Goal: Transaction & Acquisition: Purchase product/service

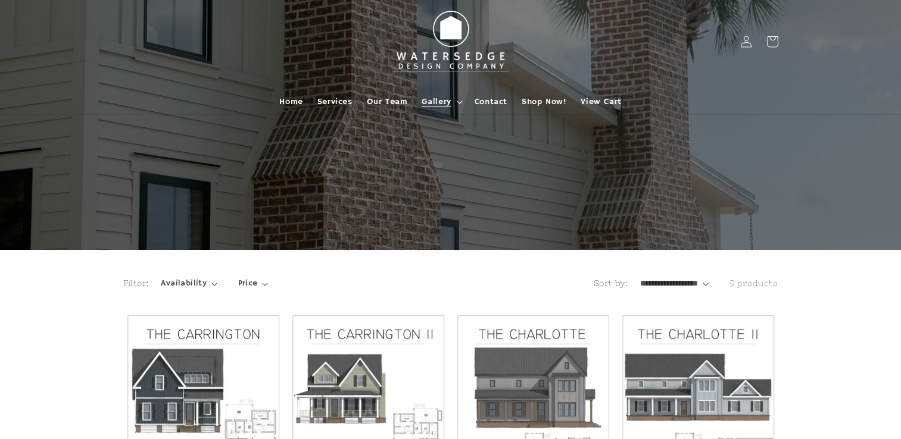
click at [451, 98] on summary "Gallery" at bounding box center [440, 101] width 52 height 25
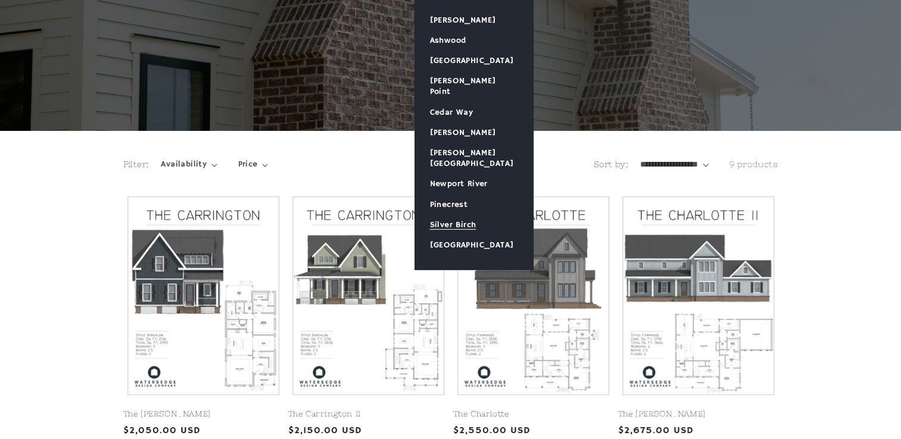
scroll to position [60, 0]
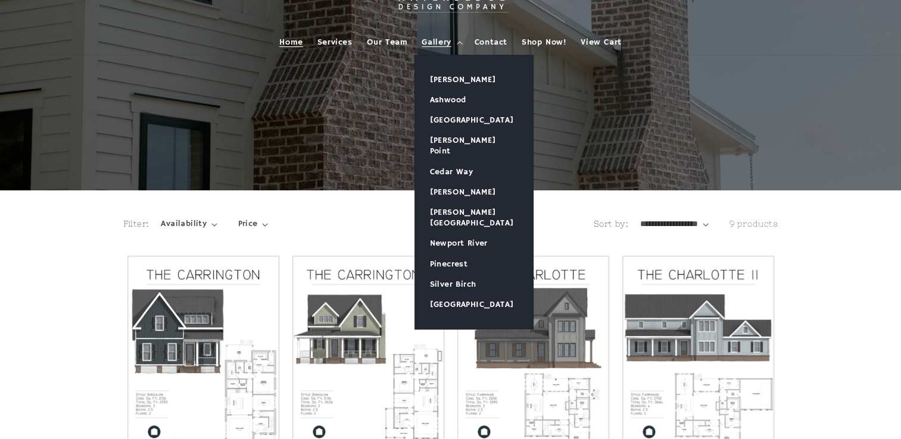
click at [300, 42] on span "Home" at bounding box center [290, 42] width 23 height 11
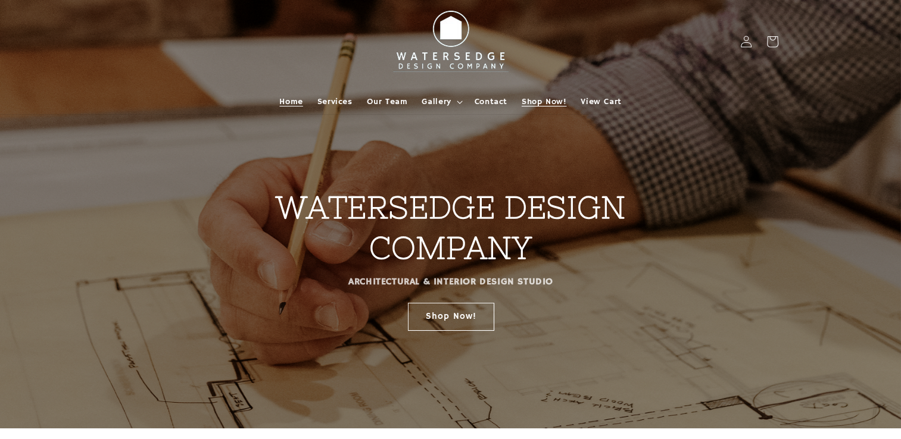
click at [520, 102] on link "Shop Now!" at bounding box center [543, 101] width 59 height 25
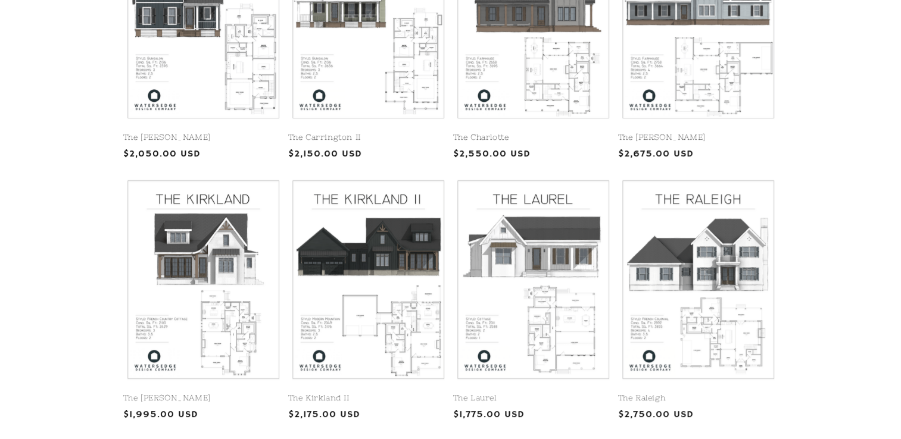
scroll to position [417, 0]
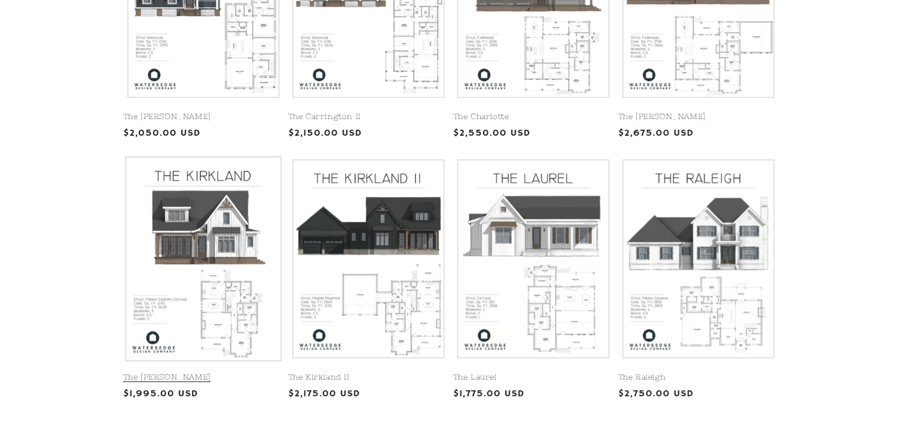
click at [218, 373] on link "The [PERSON_NAME]" at bounding box center [203, 378] width 160 height 10
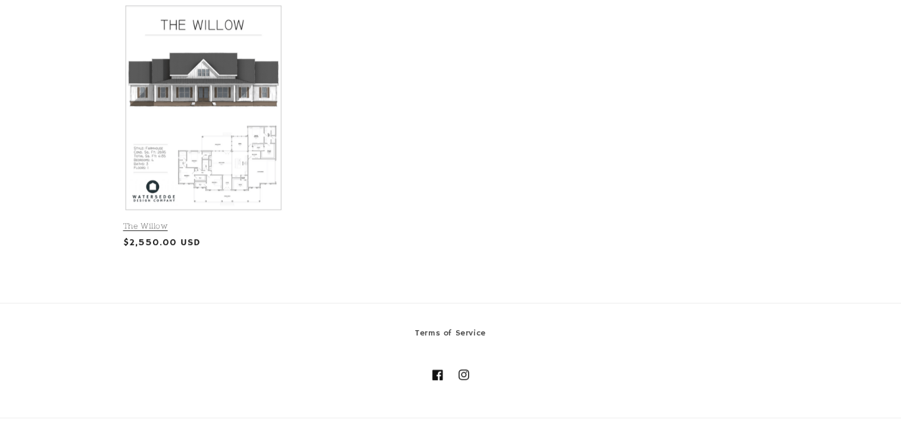
scroll to position [808, 0]
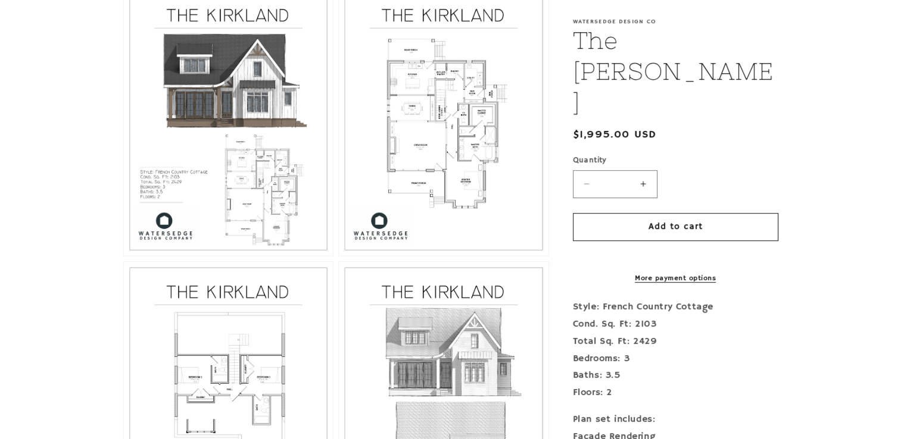
scroll to position [655, 0]
